Goal: Information Seeking & Learning: Learn about a topic

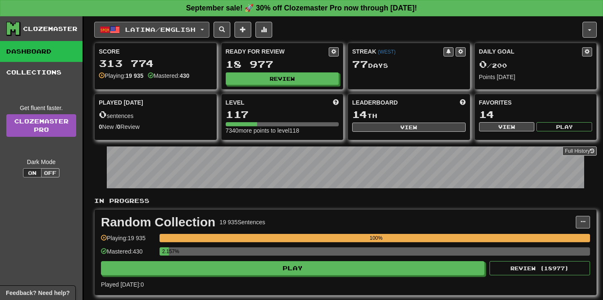
click at [204, 29] on span "button" at bounding box center [202, 30] width 3 height 2
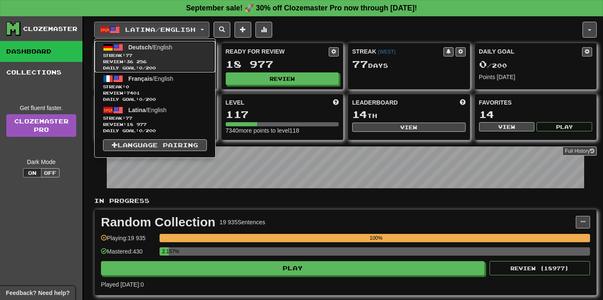
click at [173, 59] on span "Review: 36 256" at bounding box center [155, 62] width 104 height 6
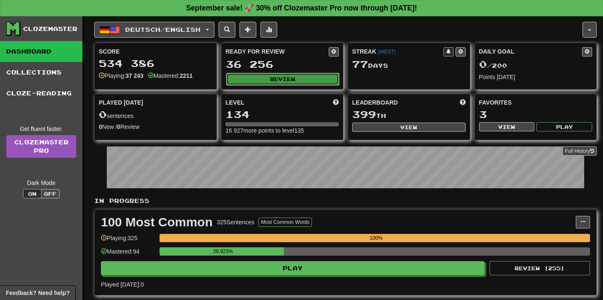
click at [284, 79] on button "Review" at bounding box center [282, 79] width 113 height 13
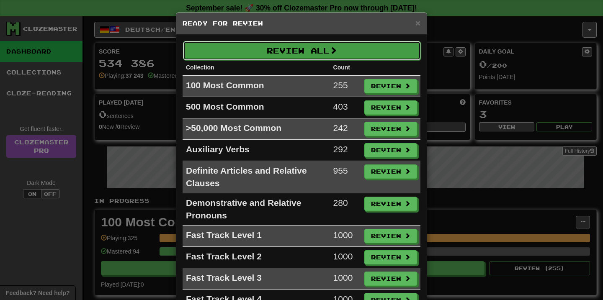
click at [291, 48] on button "Review All" at bounding box center [302, 50] width 238 height 19
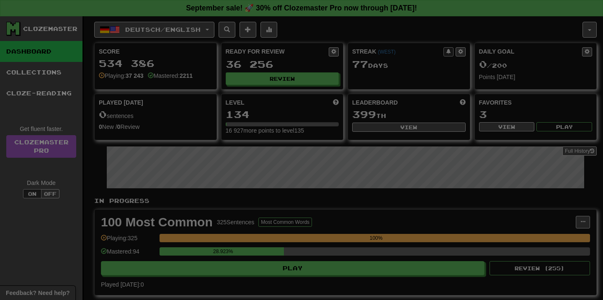
select select "**"
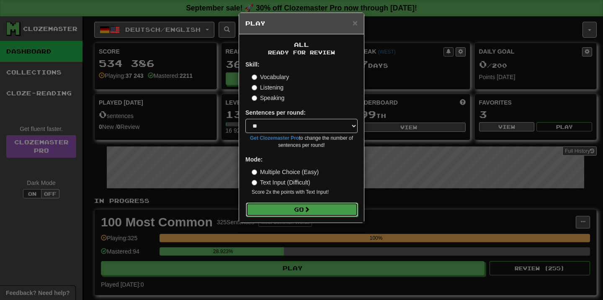
click at [302, 213] on button "Go" at bounding box center [302, 210] width 112 height 14
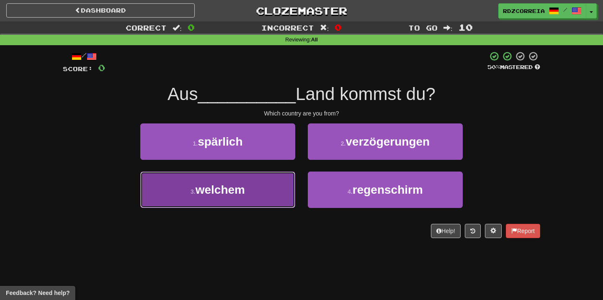
click at [263, 193] on button "3 . welchem" at bounding box center [217, 190] width 155 height 36
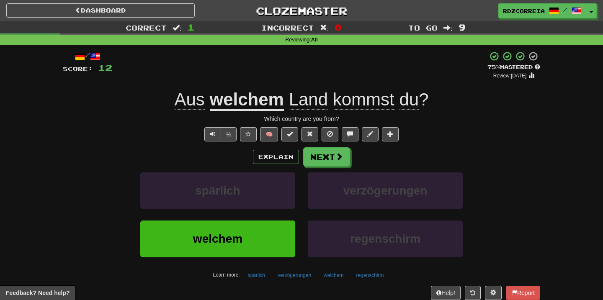
click at [307, 102] on span "Land" at bounding box center [308, 100] width 39 height 20
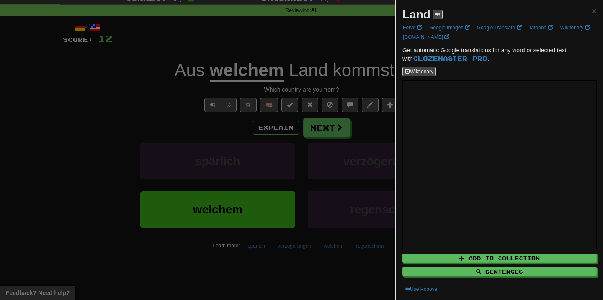
scroll to position [39, 0]
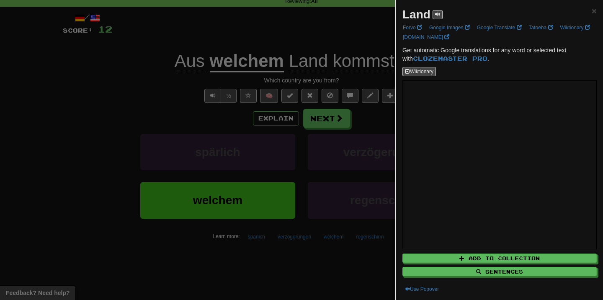
click at [325, 129] on div at bounding box center [301, 150] width 603 height 300
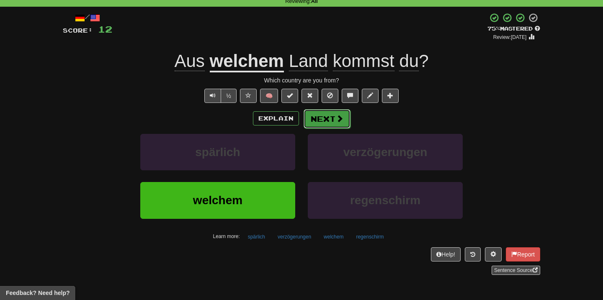
click at [322, 128] on button "Next" at bounding box center [327, 118] width 47 height 19
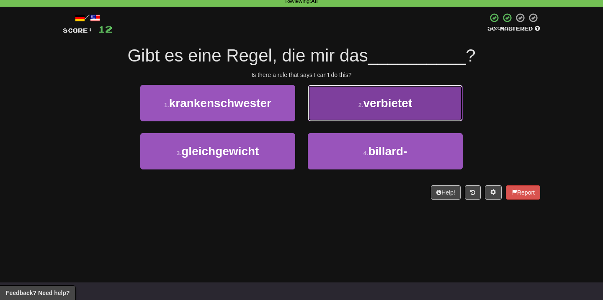
click at [371, 109] on span "verbietet" at bounding box center [387, 103] width 49 height 13
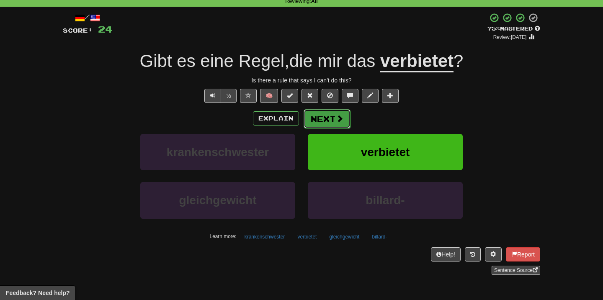
click at [332, 119] on button "Next" at bounding box center [327, 118] width 47 height 19
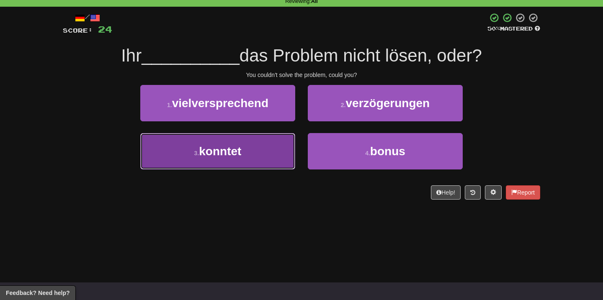
click at [255, 137] on button "3 . konntet" at bounding box center [217, 151] width 155 height 36
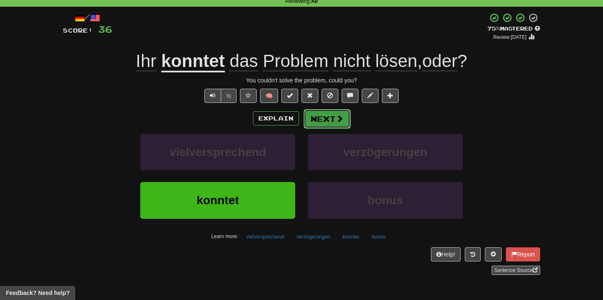
click at [325, 123] on button "Next" at bounding box center [327, 118] width 47 height 19
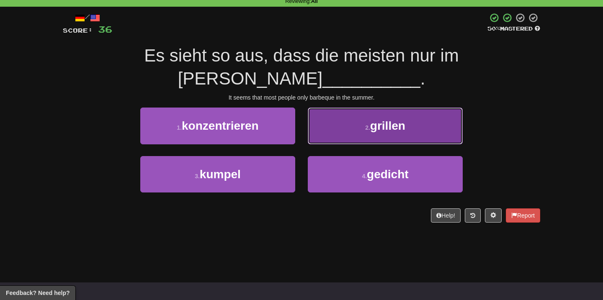
click at [344, 113] on button "2 . grillen" at bounding box center [385, 126] width 155 height 36
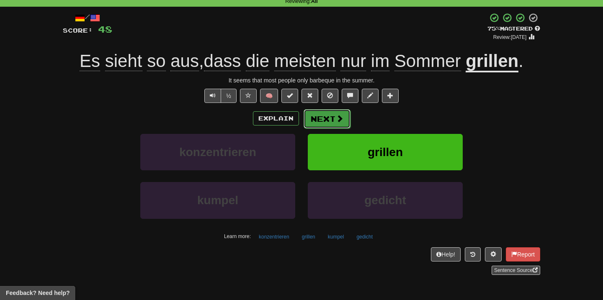
click at [328, 124] on button "Next" at bounding box center [327, 118] width 47 height 19
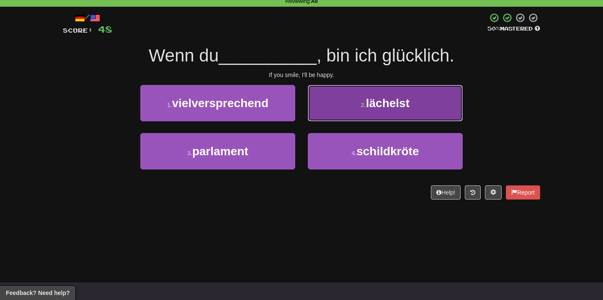
click at [344, 101] on button "2 . lächelst" at bounding box center [385, 103] width 155 height 36
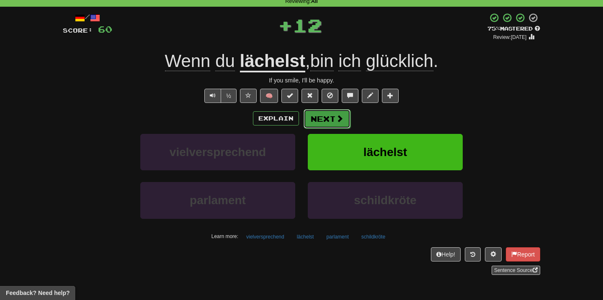
click at [324, 111] on button "Next" at bounding box center [327, 118] width 47 height 19
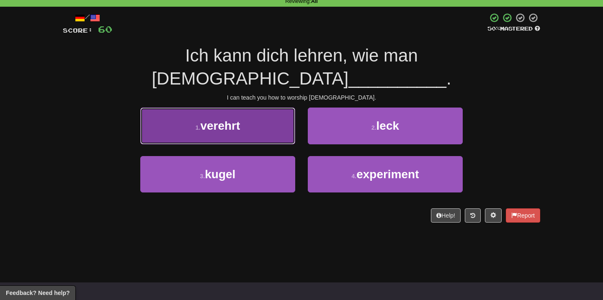
click at [276, 108] on button "1 . verehrt" at bounding box center [217, 126] width 155 height 36
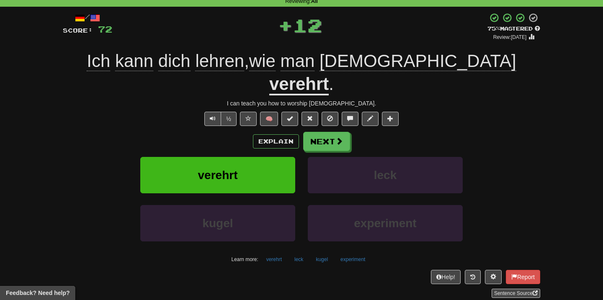
click at [329, 74] on u "verehrt" at bounding box center [298, 84] width 59 height 21
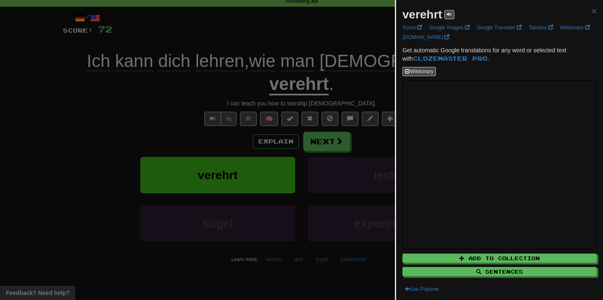
click at [319, 106] on div at bounding box center [301, 150] width 603 height 300
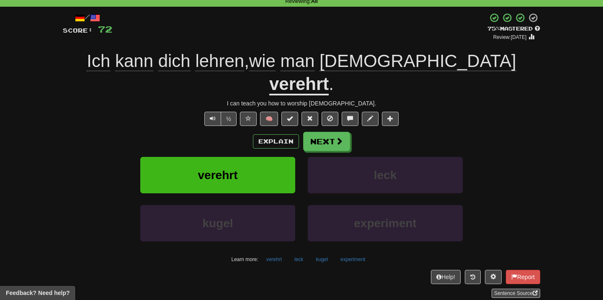
click at [321, 108] on div "/ Score: 72 + 12 75 % Mastered Review: [DATE] Ich kann dich lehren , wie man [D…" at bounding box center [301, 155] width 477 height 285
click at [321, 132] on button "Next" at bounding box center [327, 141] width 47 height 19
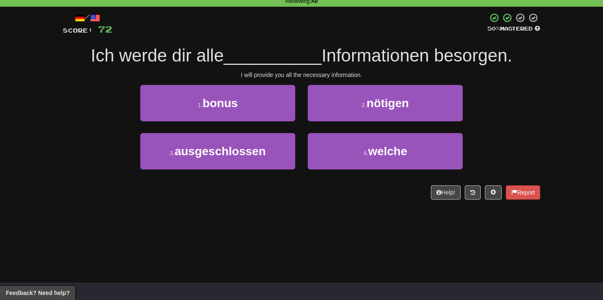
scroll to position [0, 0]
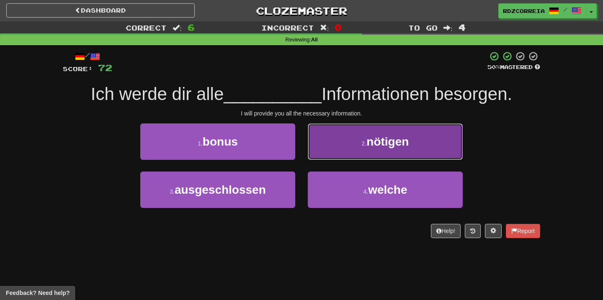
click at [346, 140] on button "2 . nötigen" at bounding box center [385, 142] width 155 height 36
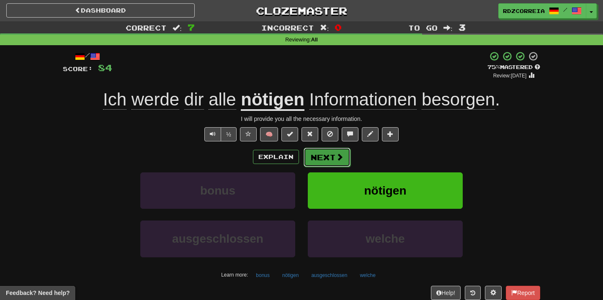
click at [326, 154] on button "Next" at bounding box center [327, 157] width 47 height 19
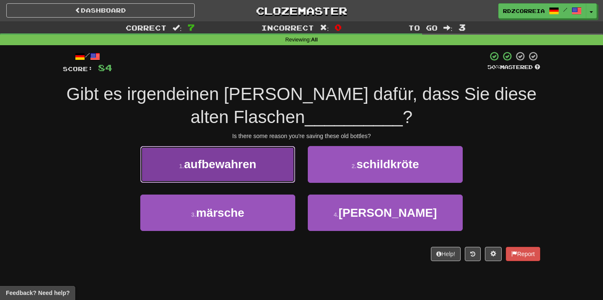
click at [283, 163] on button "1 . aufbewahren" at bounding box center [217, 164] width 155 height 36
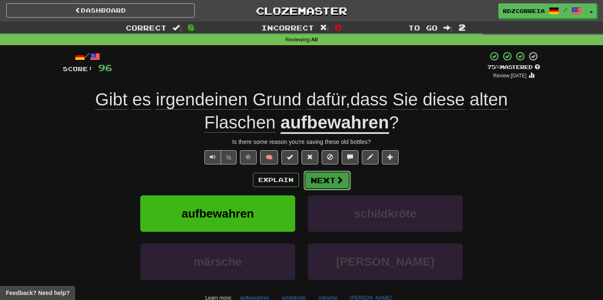
click at [331, 183] on button "Next" at bounding box center [327, 180] width 47 height 19
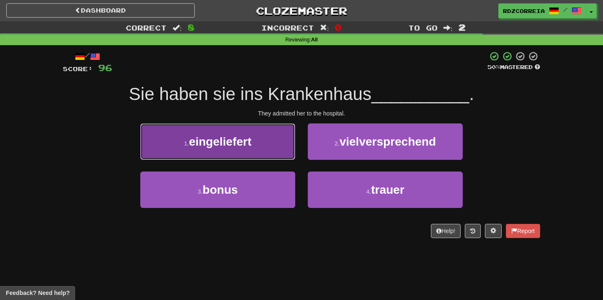
click at [273, 148] on button "1 . eingeliefert" at bounding box center [217, 142] width 155 height 36
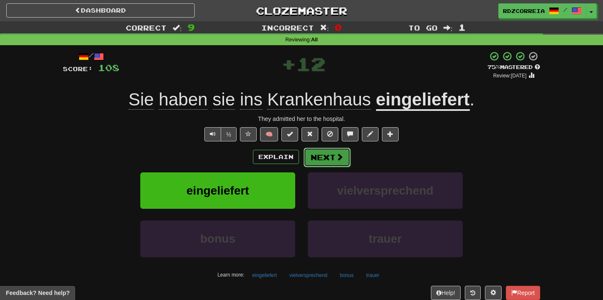
click at [338, 161] on span at bounding box center [340, 157] width 8 height 8
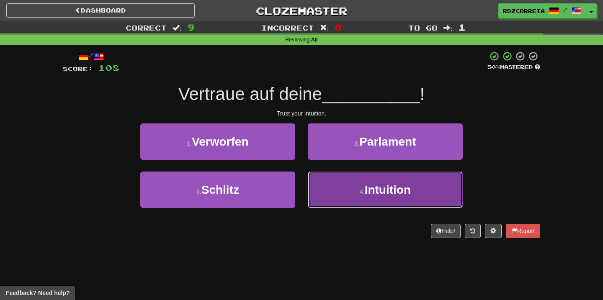
click at [360, 182] on button "4 . Intuition" at bounding box center [385, 190] width 155 height 36
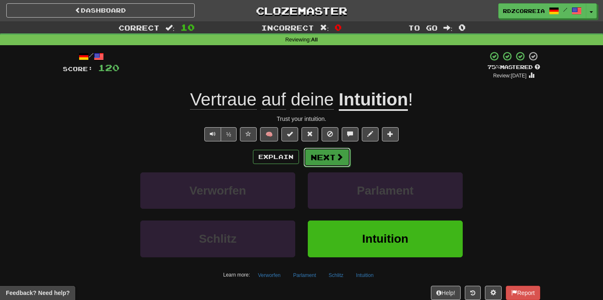
click at [327, 157] on button "Next" at bounding box center [327, 157] width 47 height 19
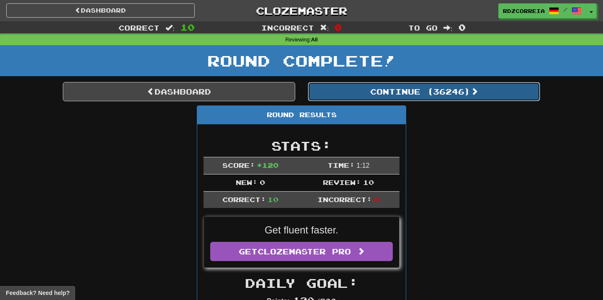
click at [380, 98] on button "Continue ( 36246 )" at bounding box center [424, 91] width 232 height 19
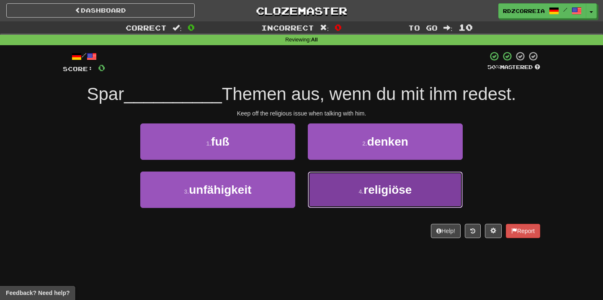
click at [379, 178] on button "4 . religiöse" at bounding box center [385, 190] width 155 height 36
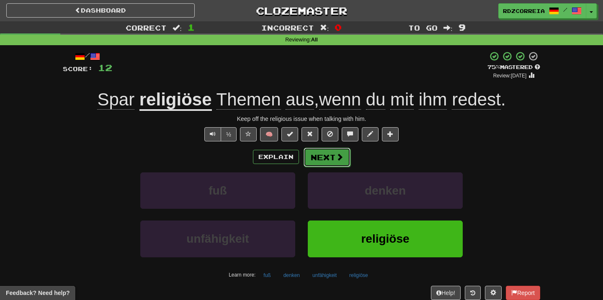
click at [340, 157] on span at bounding box center [340, 157] width 8 height 8
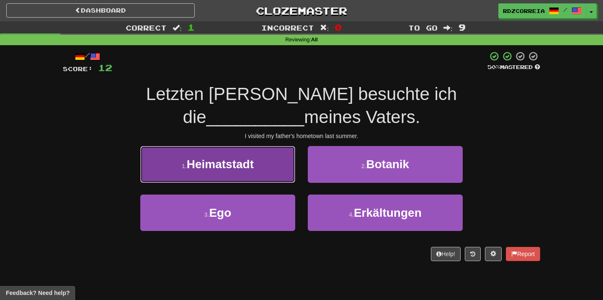
click at [267, 151] on button "1 . Heimatstadt" at bounding box center [217, 164] width 155 height 36
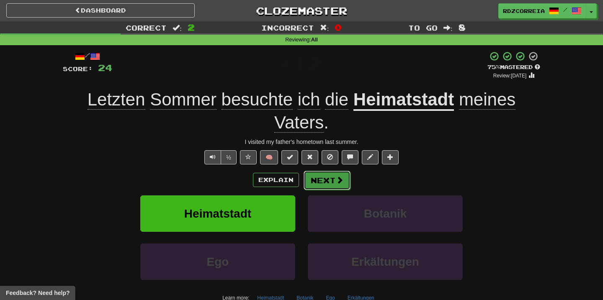
click at [323, 182] on button "Next" at bounding box center [327, 180] width 47 height 19
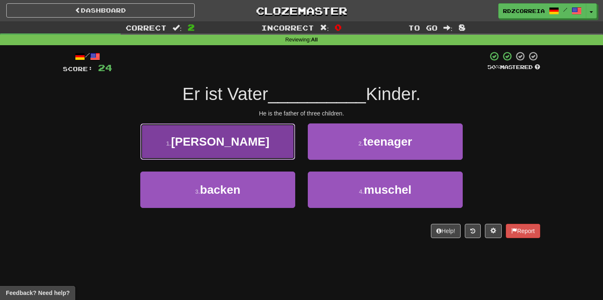
click at [260, 138] on button "1 . [PERSON_NAME]" at bounding box center [217, 142] width 155 height 36
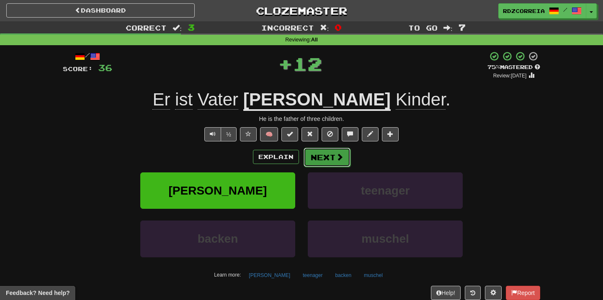
click at [323, 159] on button "Next" at bounding box center [327, 157] width 47 height 19
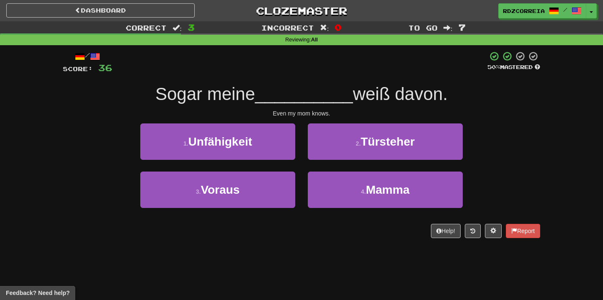
click at [354, 170] on div "2 . Türsteher" at bounding box center [386, 148] width 168 height 48
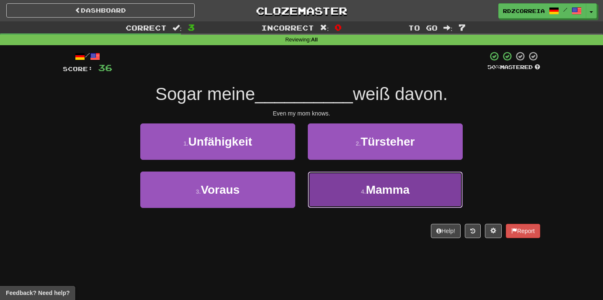
click at [348, 182] on button "4 . [GEOGRAPHIC_DATA]" at bounding box center [385, 190] width 155 height 36
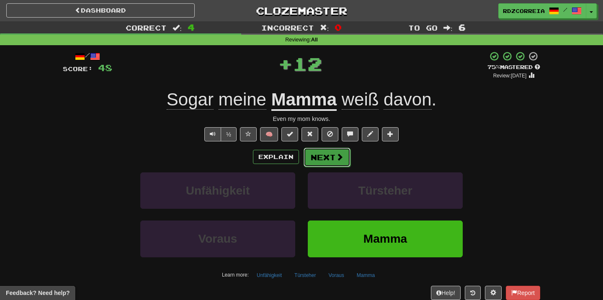
click at [328, 157] on button "Next" at bounding box center [327, 157] width 47 height 19
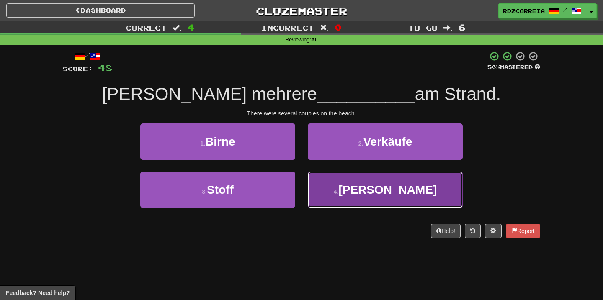
click at [376, 185] on span "[PERSON_NAME]" at bounding box center [387, 189] width 98 height 13
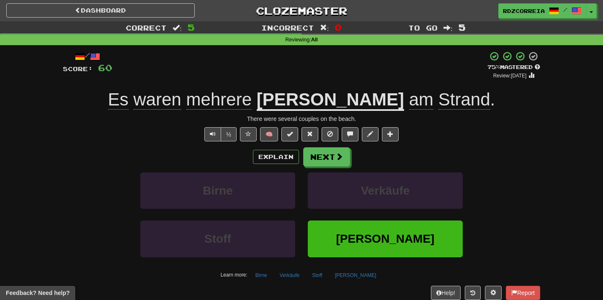
click at [330, 167] on div "Explain Next Birne Verkäufe Stoff [PERSON_NAME] Learn more: Birne Verkäufe Stof…" at bounding box center [301, 214] width 477 height 134
click at [334, 159] on button "Next" at bounding box center [327, 157] width 47 height 19
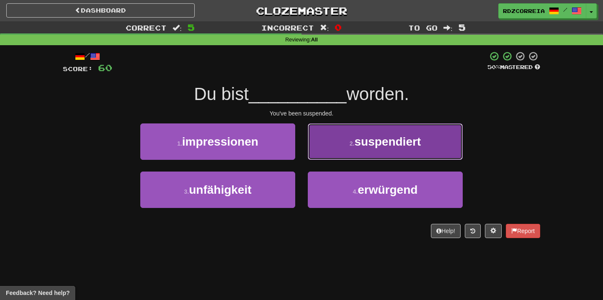
click at [356, 151] on button "2 . suspendiert" at bounding box center [385, 142] width 155 height 36
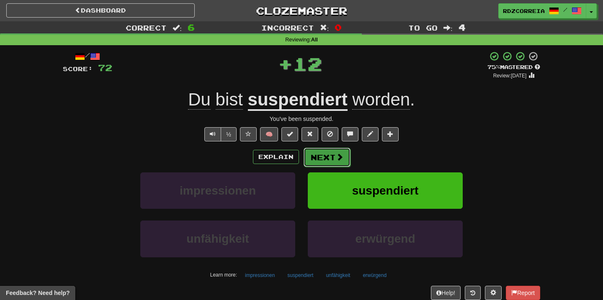
click at [325, 162] on button "Next" at bounding box center [327, 157] width 47 height 19
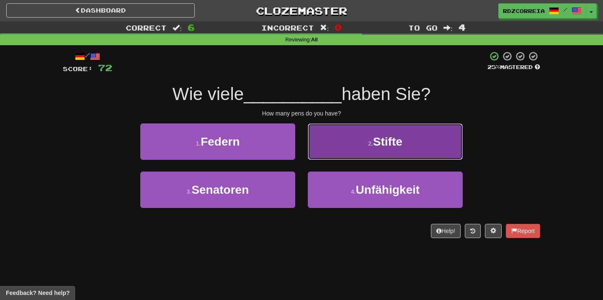
click at [357, 138] on button "2 . Stifte" at bounding box center [385, 142] width 155 height 36
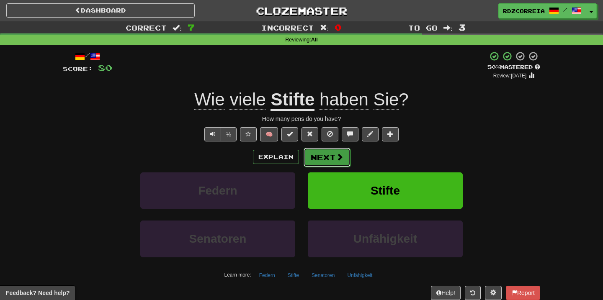
click at [321, 162] on button "Next" at bounding box center [327, 157] width 47 height 19
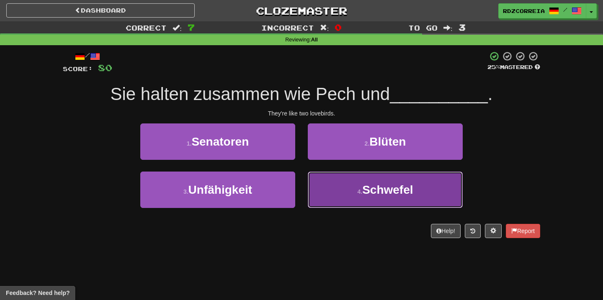
click at [338, 178] on button "4 . [PERSON_NAME]" at bounding box center [385, 190] width 155 height 36
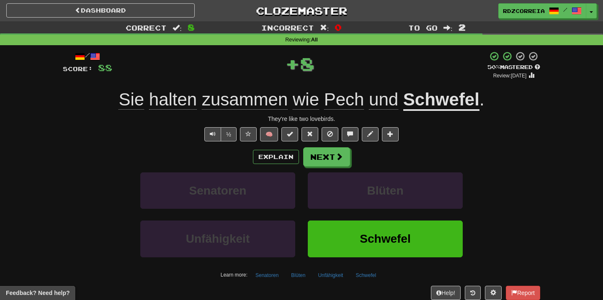
click at [340, 98] on span "Pech" at bounding box center [344, 100] width 40 height 20
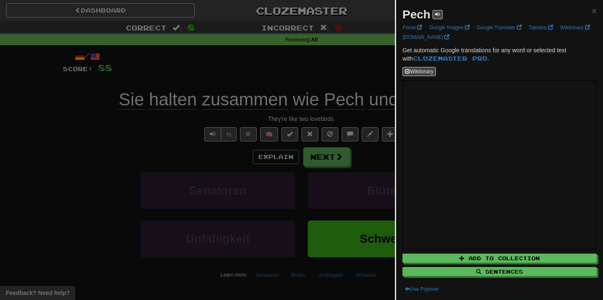
click at [347, 159] on div at bounding box center [301, 150] width 603 height 300
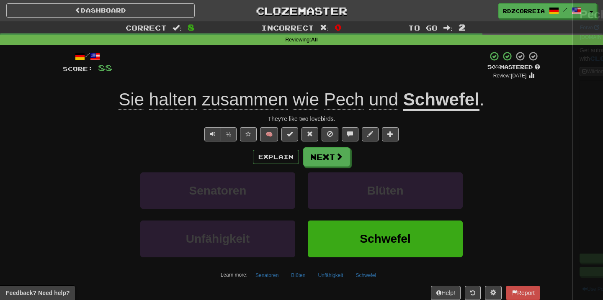
click at [338, 158] on div at bounding box center [301, 150] width 603 height 300
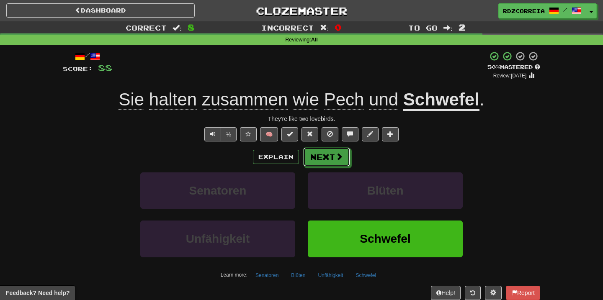
click at [338, 158] on span at bounding box center [339, 157] width 8 height 8
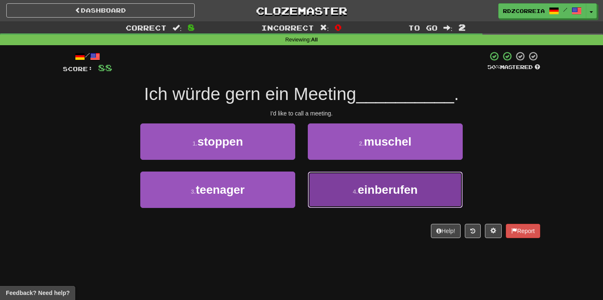
click at [383, 183] on span "einberufen" at bounding box center [388, 189] width 60 height 13
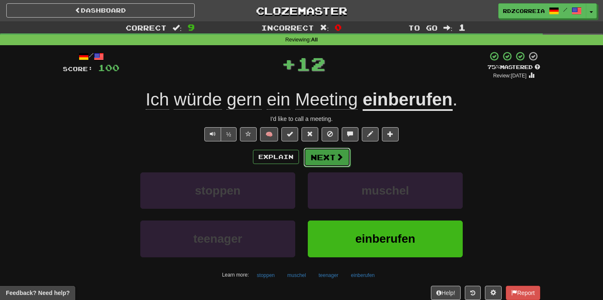
click at [325, 165] on button "Next" at bounding box center [327, 157] width 47 height 19
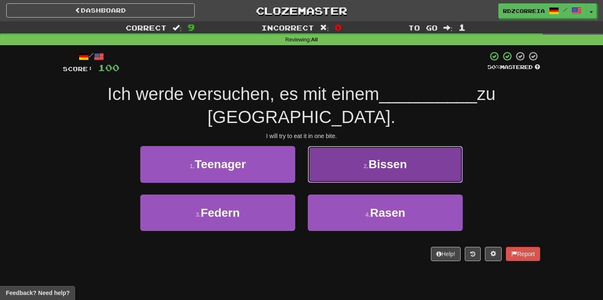
click at [349, 150] on button "2 . [GEOGRAPHIC_DATA]" at bounding box center [385, 164] width 155 height 36
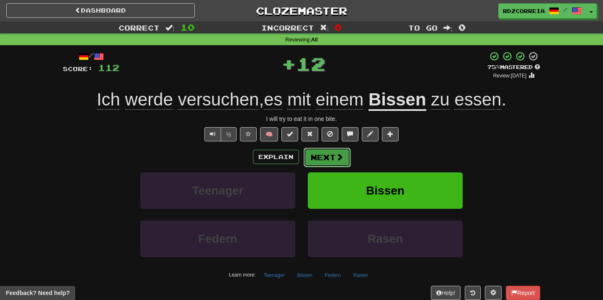
click at [325, 161] on button "Next" at bounding box center [327, 157] width 47 height 19
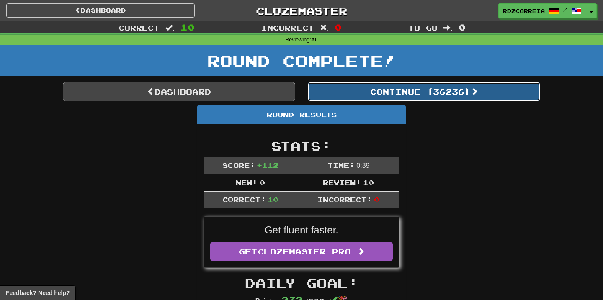
click at [387, 99] on button "Continue ( 36236 )" at bounding box center [424, 91] width 232 height 19
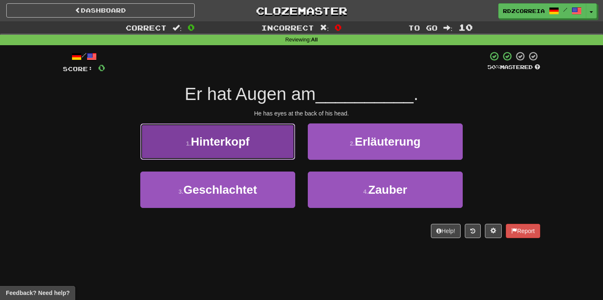
click at [224, 141] on span "Hinterkopf" at bounding box center [220, 141] width 59 height 13
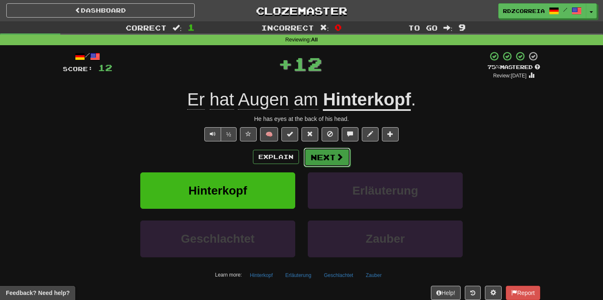
click at [313, 157] on button "Next" at bounding box center [327, 157] width 47 height 19
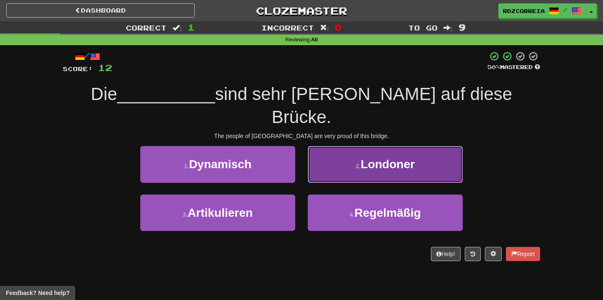
click at [335, 146] on button "2 . [GEOGRAPHIC_DATA]" at bounding box center [385, 164] width 155 height 36
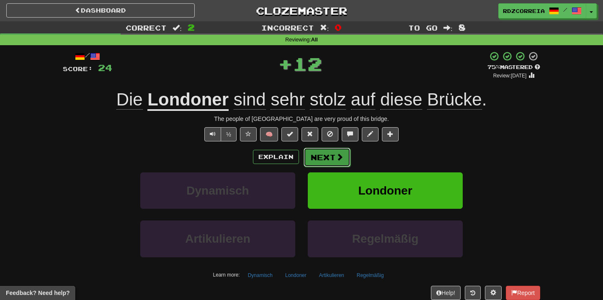
click at [316, 164] on button "Next" at bounding box center [327, 157] width 47 height 19
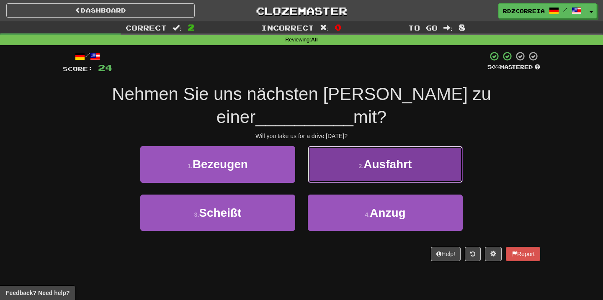
click at [333, 146] on button "2 . Ausfahrt" at bounding box center [385, 164] width 155 height 36
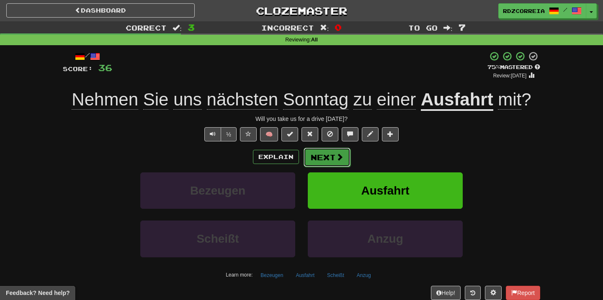
click at [337, 160] on span at bounding box center [340, 157] width 8 height 8
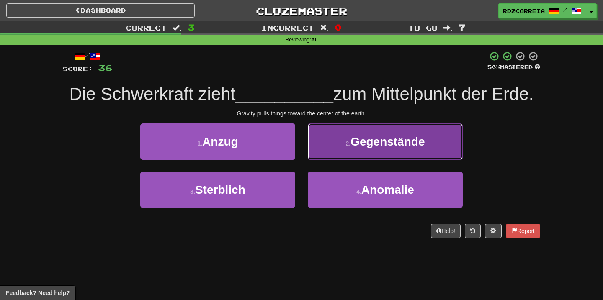
click at [348, 151] on button "2 . Gegenstände" at bounding box center [385, 142] width 155 height 36
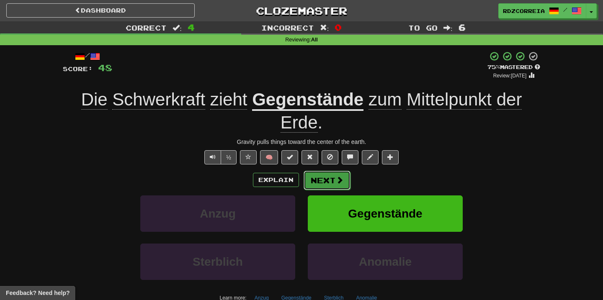
click at [329, 180] on button "Next" at bounding box center [327, 180] width 47 height 19
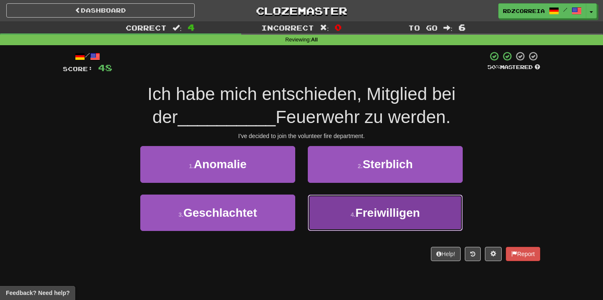
click at [361, 206] on span "Freiwilligen" at bounding box center [388, 212] width 64 height 13
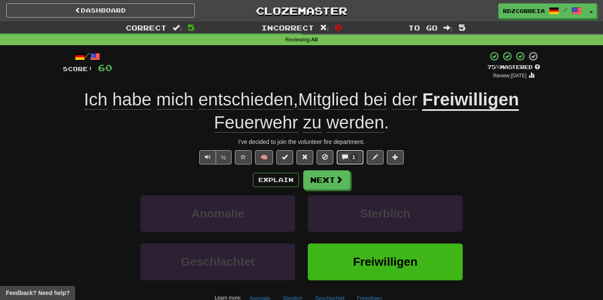
click at [345, 151] on button "1" at bounding box center [350, 157] width 27 height 14
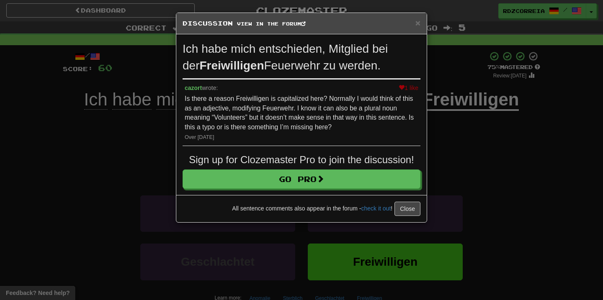
click at [157, 155] on div "× Discussion View in the forum Ich habe mich entschieden, Mitglied bei der Frei…" at bounding box center [301, 150] width 603 height 300
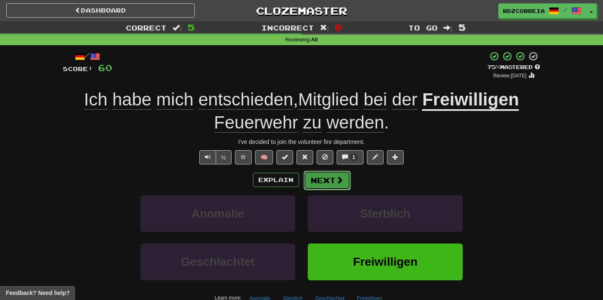
click at [338, 177] on span at bounding box center [340, 180] width 8 height 8
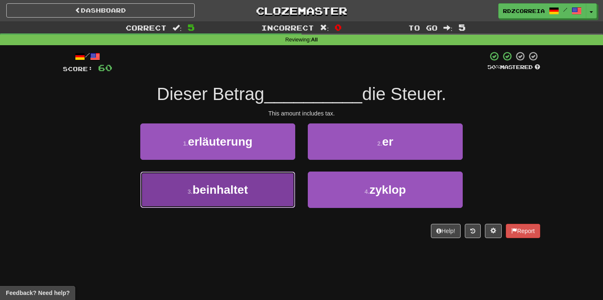
click at [266, 200] on button "3 . beinhaltet" at bounding box center [217, 190] width 155 height 36
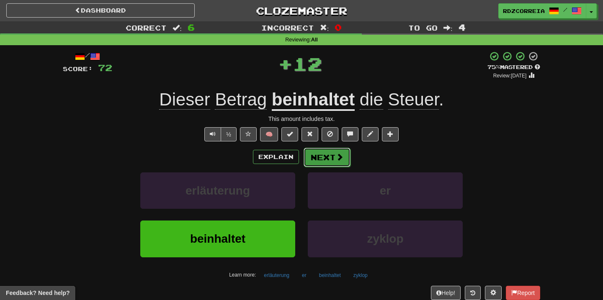
click at [327, 160] on button "Next" at bounding box center [327, 157] width 47 height 19
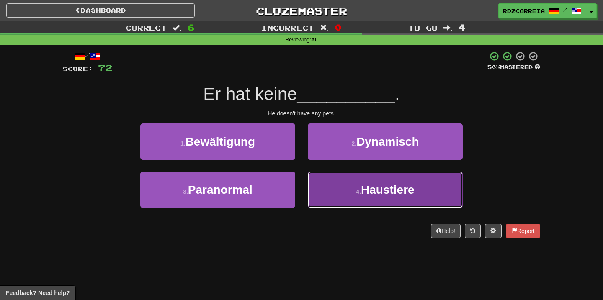
click at [351, 173] on button "4 . Haustiere" at bounding box center [385, 190] width 155 height 36
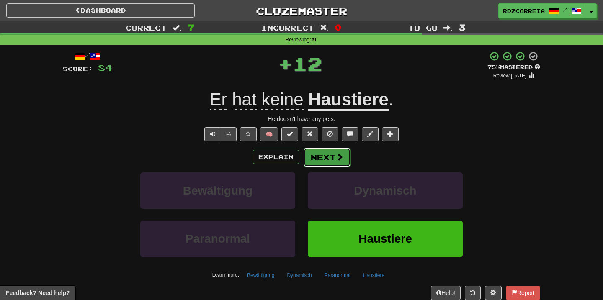
click at [326, 157] on button "Next" at bounding box center [327, 157] width 47 height 19
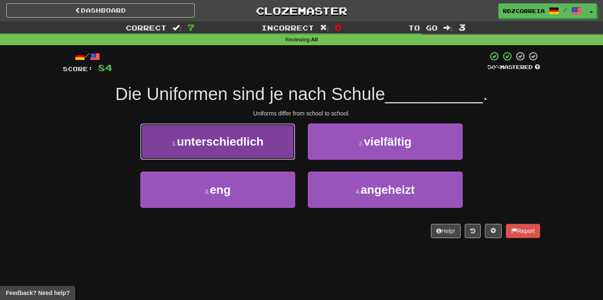
click at [272, 146] on button "1 . unterschiedlich" at bounding box center [217, 142] width 155 height 36
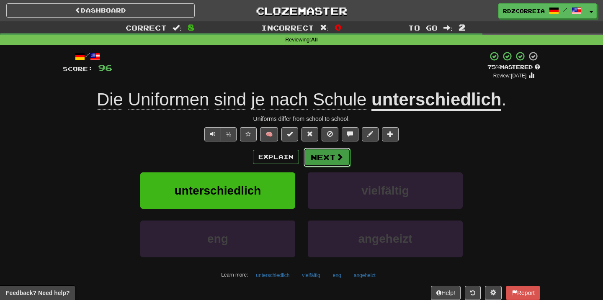
click at [322, 158] on button "Next" at bounding box center [327, 157] width 47 height 19
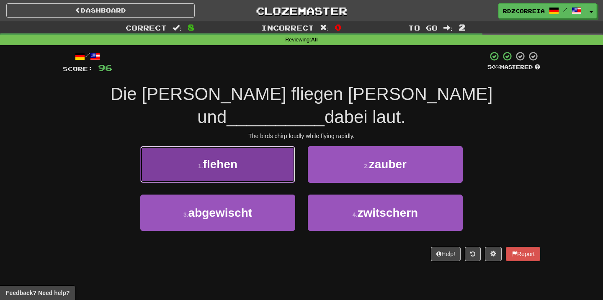
click at [252, 146] on button "1 . flehen" at bounding box center [217, 164] width 155 height 36
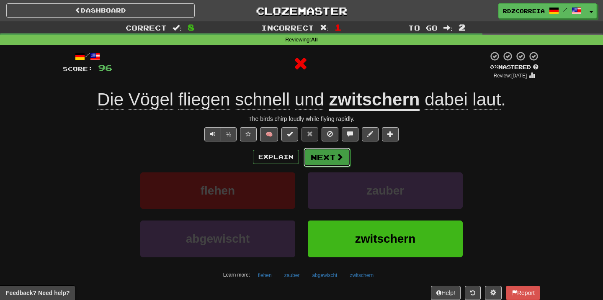
click at [309, 150] on button "Next" at bounding box center [327, 157] width 47 height 19
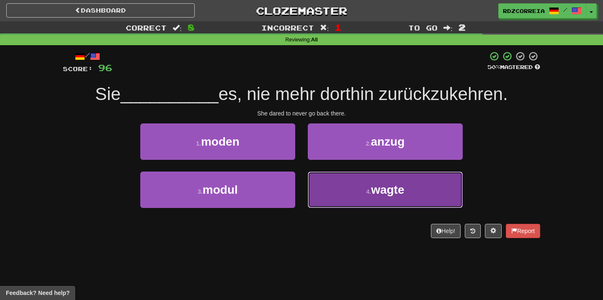
click at [363, 183] on button "4 . wagte" at bounding box center [385, 190] width 155 height 36
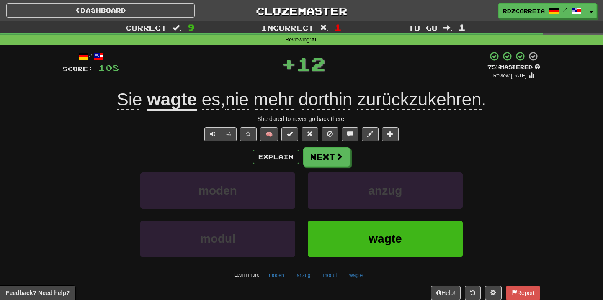
click at [162, 100] on u "wagte" at bounding box center [172, 100] width 50 height 21
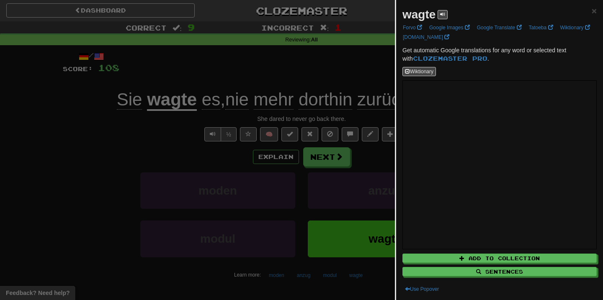
click at [322, 159] on div at bounding box center [301, 150] width 603 height 300
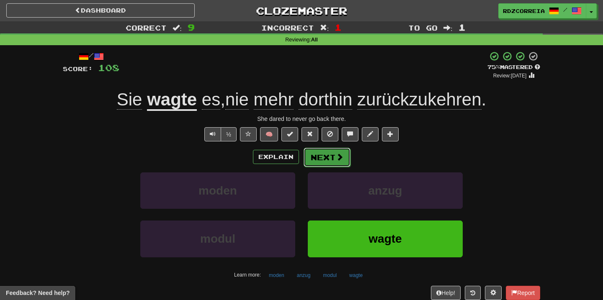
click at [330, 159] on button "Next" at bounding box center [327, 157] width 47 height 19
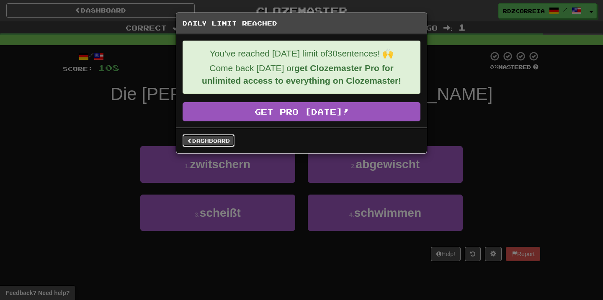
click at [227, 146] on link "Dashboard" at bounding box center [209, 140] width 52 height 13
